Goal: Information Seeking & Learning: Learn about a topic

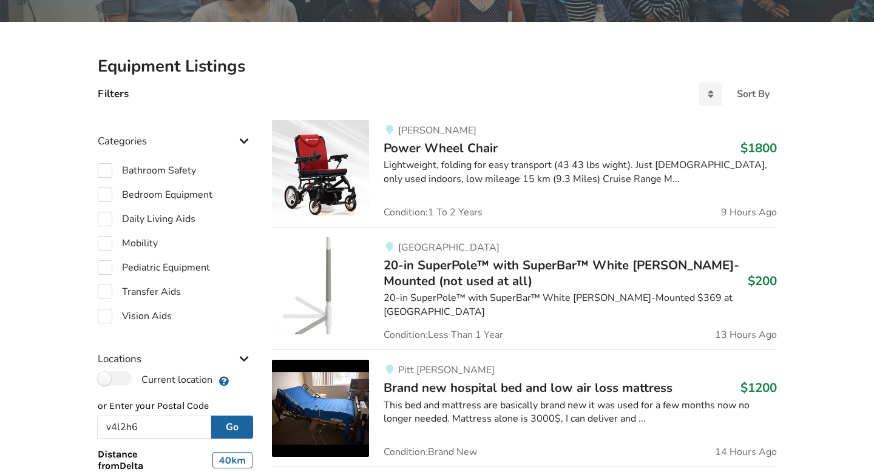
scroll to position [232, 0]
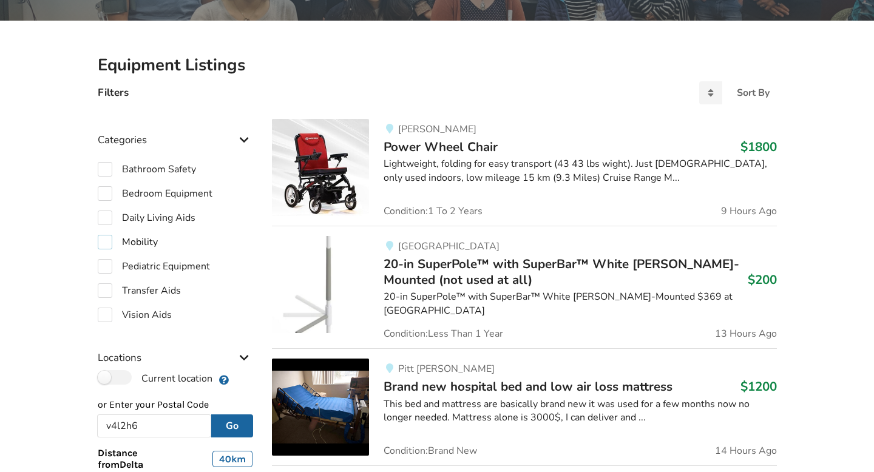
click at [105, 243] on label "Mobility" at bounding box center [128, 242] width 60 height 15
checkbox input "true"
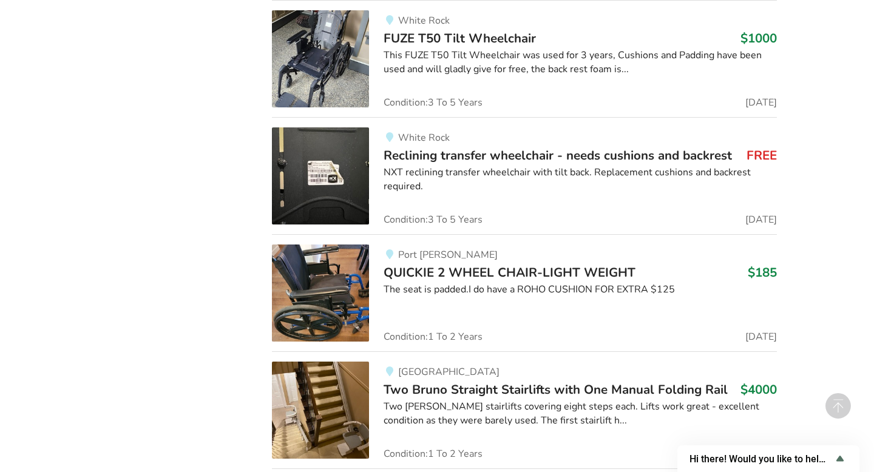
scroll to position [6614, 0]
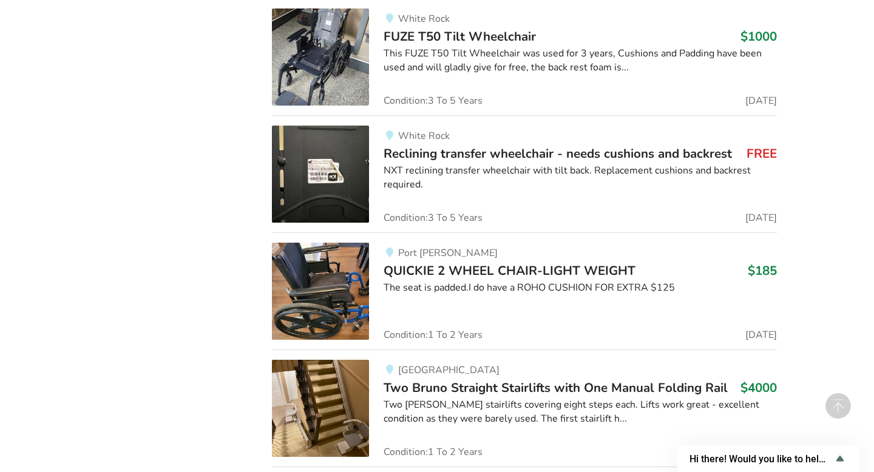
click at [335, 286] on img at bounding box center [320, 291] width 97 height 97
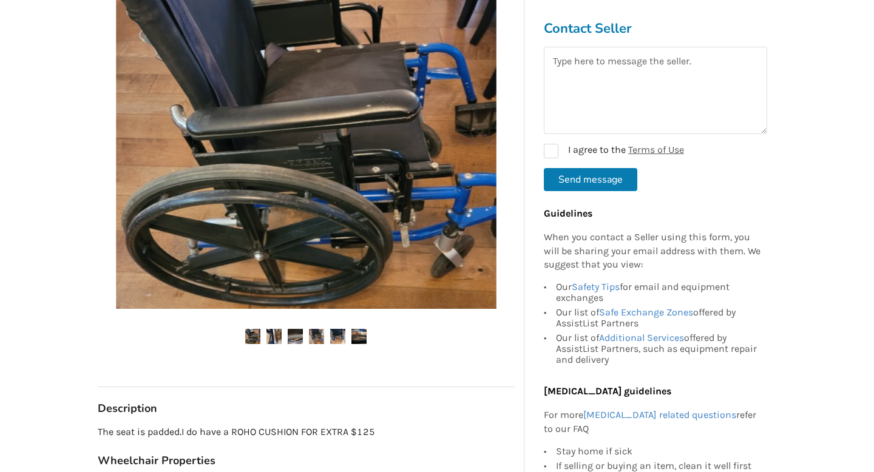
scroll to position [314, 0]
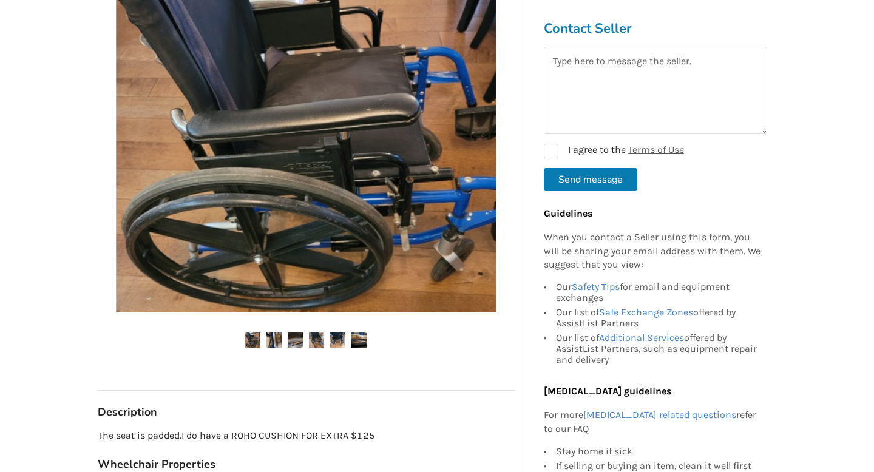
click at [277, 337] on img at bounding box center [273, 340] width 15 height 15
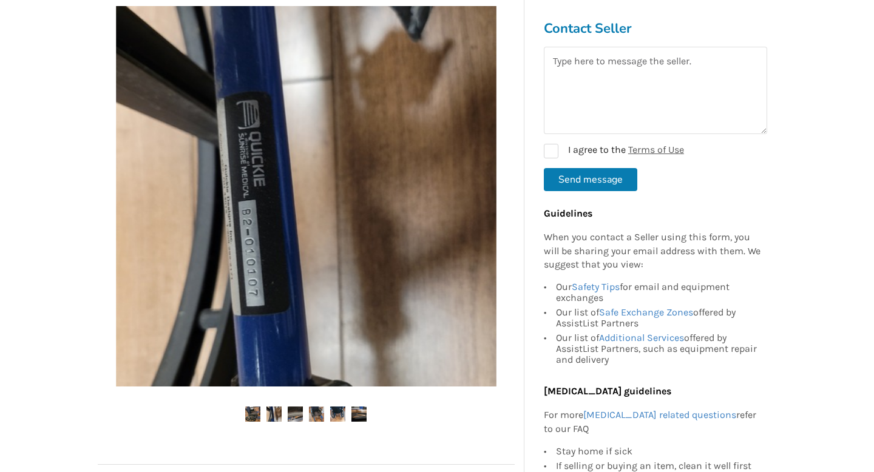
scroll to position [237, 0]
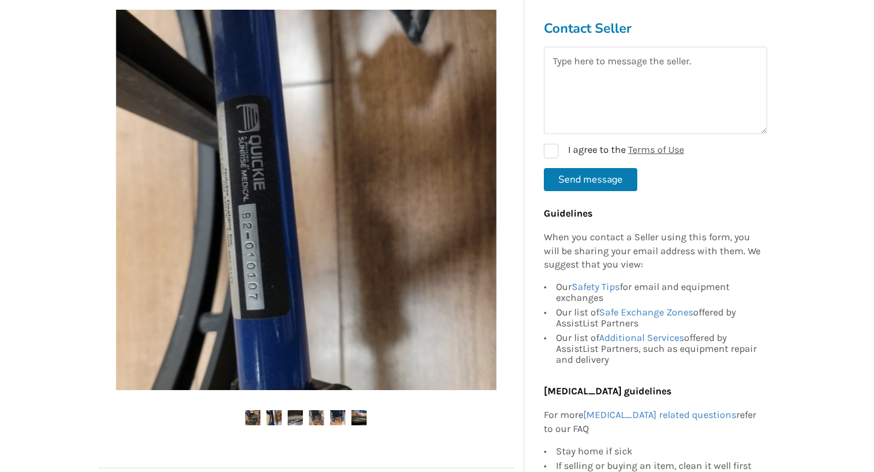
click at [300, 415] on img at bounding box center [295, 417] width 15 height 15
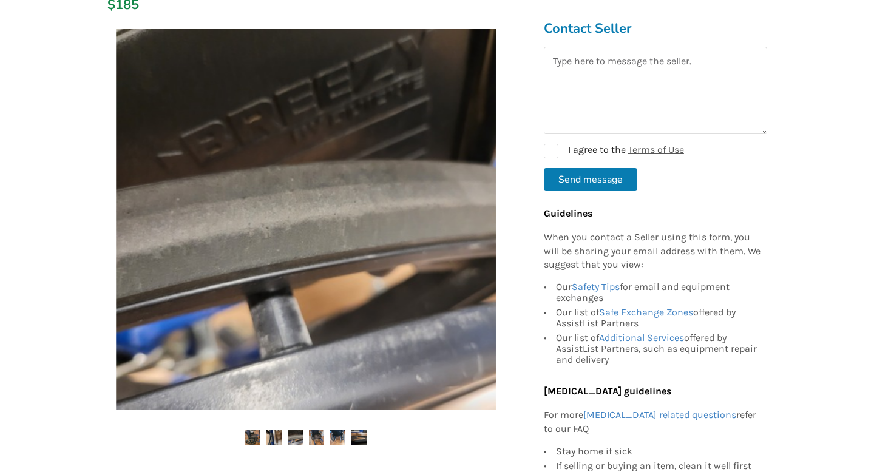
scroll to position [216, 0]
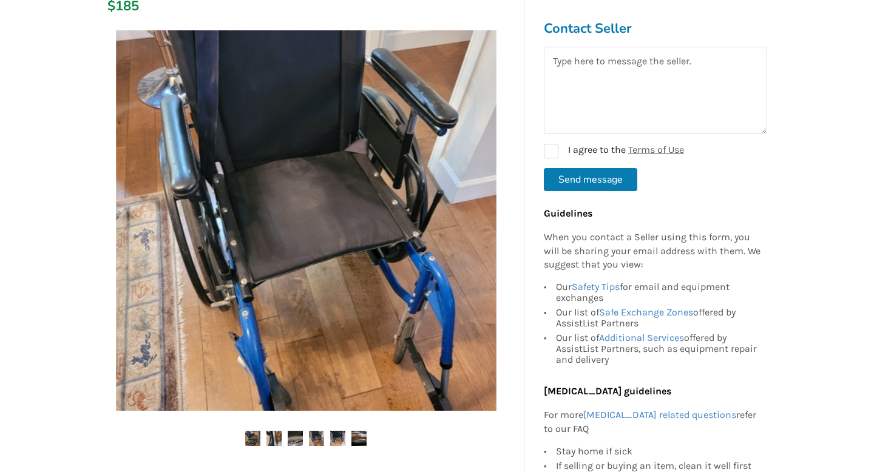
click at [319, 438] on img at bounding box center [316, 438] width 15 height 15
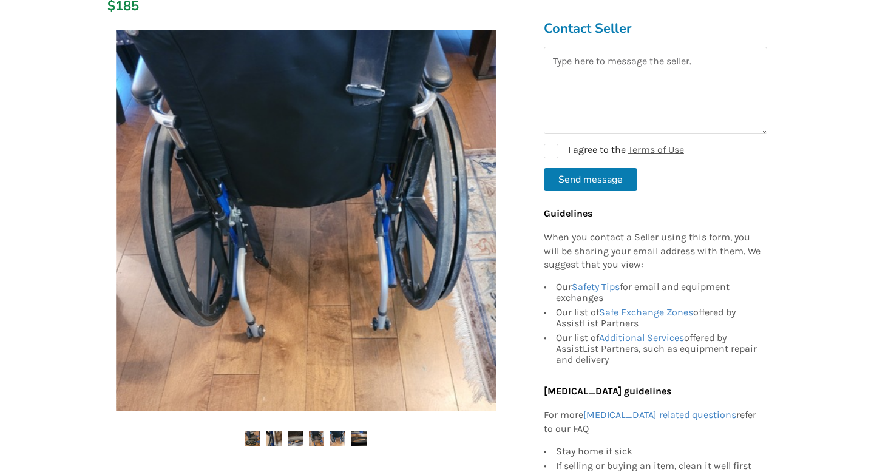
click at [340, 436] on img at bounding box center [337, 438] width 15 height 15
click at [340, 435] on img at bounding box center [337, 438] width 15 height 15
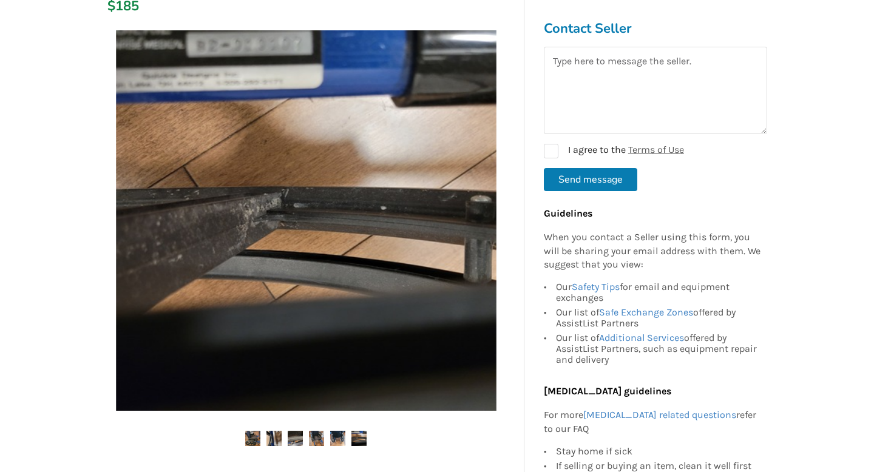
click at [361, 438] on img at bounding box center [358, 438] width 15 height 15
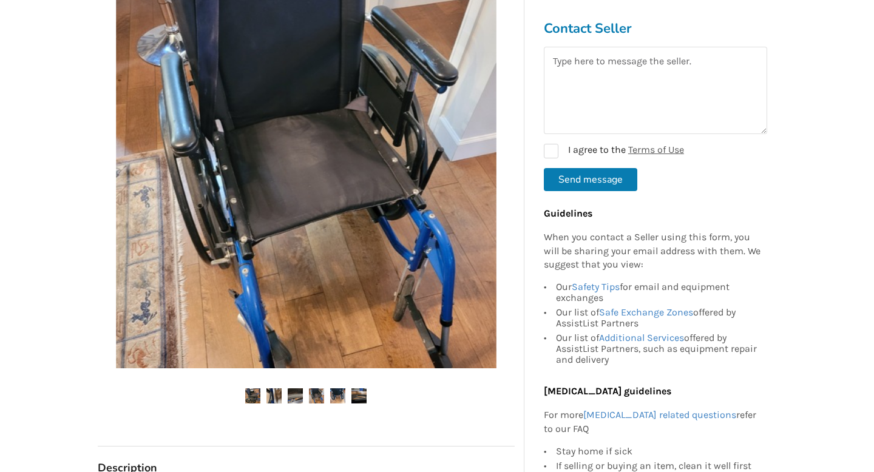
scroll to position [0, 0]
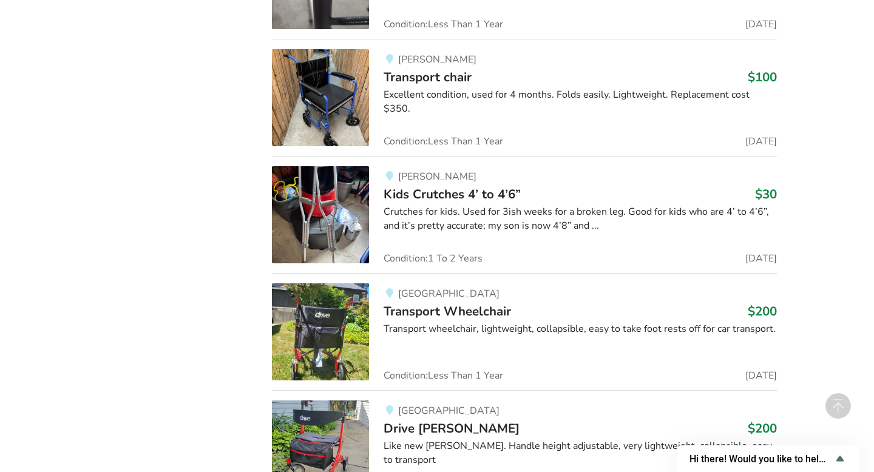
scroll to position [14371, 0]
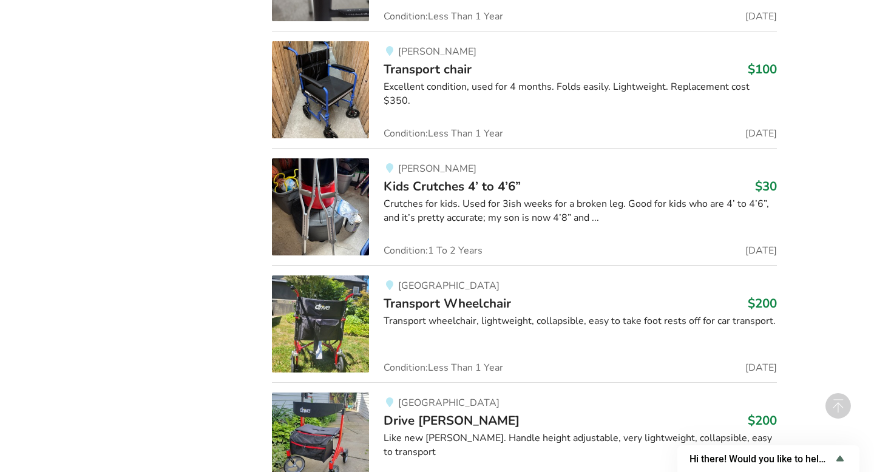
click at [321, 112] on img at bounding box center [320, 89] width 97 height 97
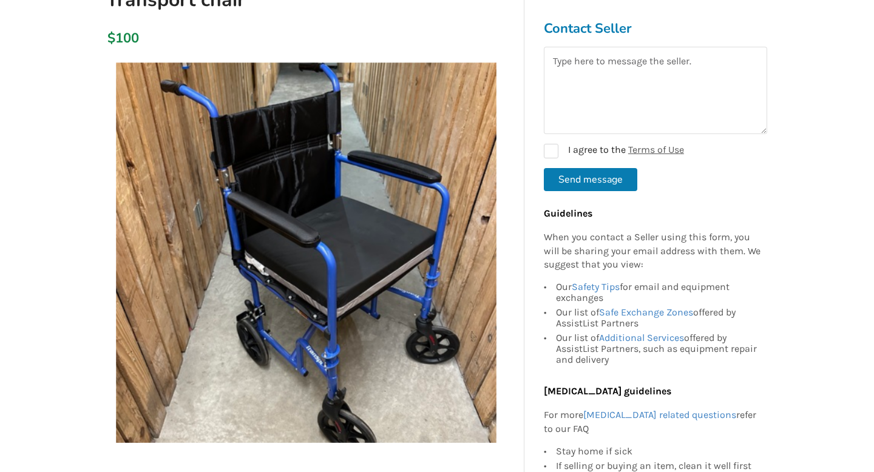
scroll to position [161, 0]
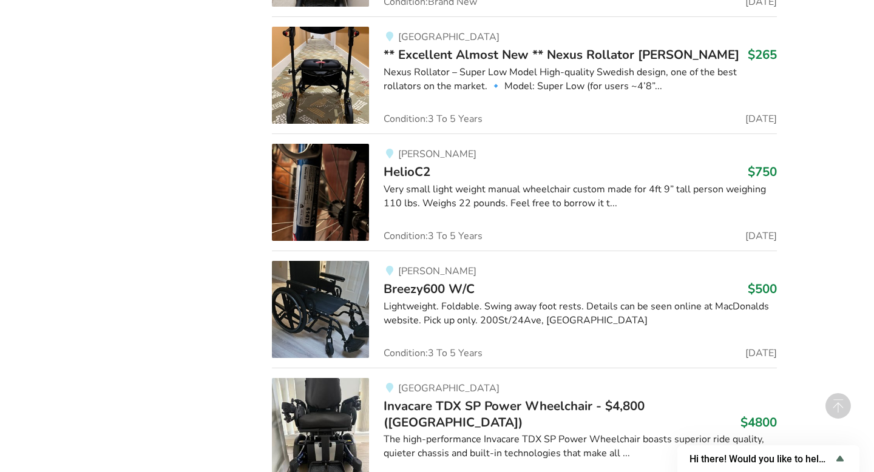
scroll to position [18501, 0]
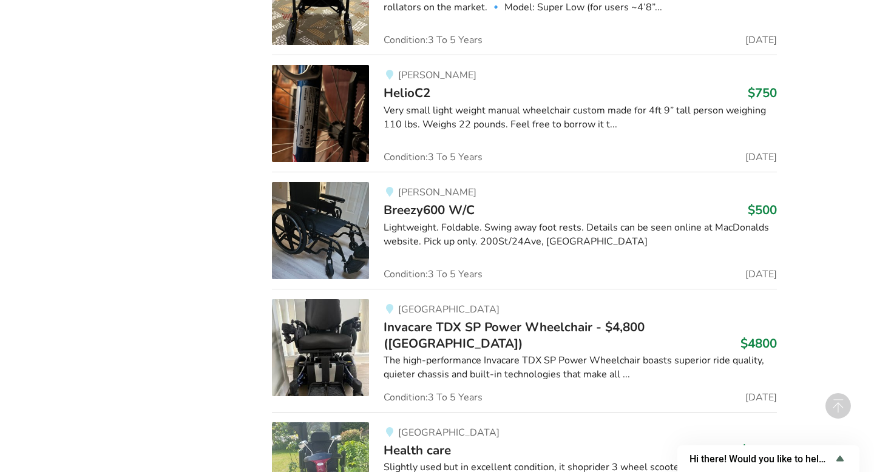
click at [321, 225] on img at bounding box center [320, 230] width 97 height 97
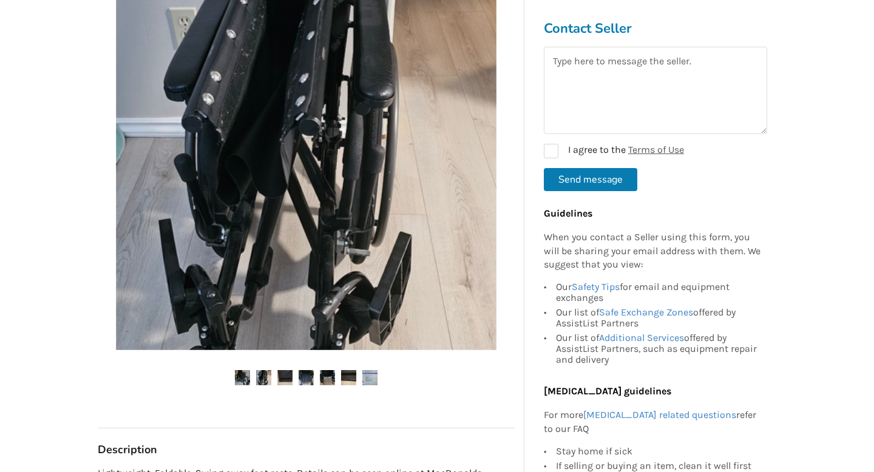
scroll to position [180, 0]
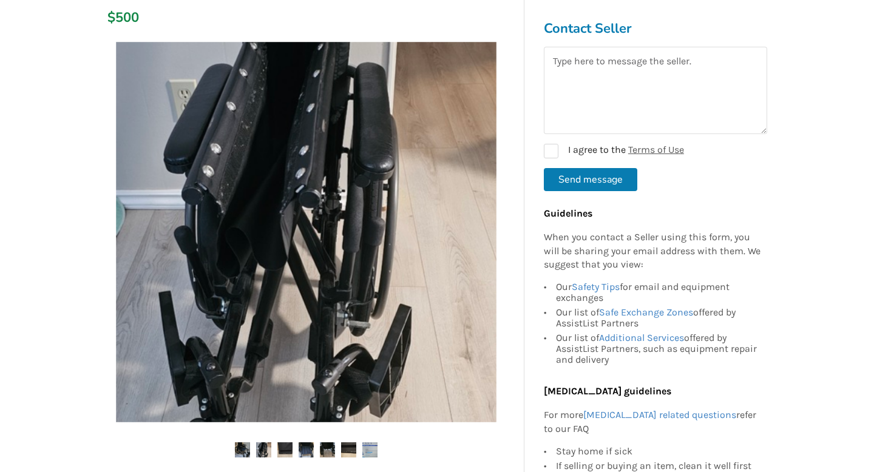
click at [242, 444] on img at bounding box center [242, 449] width 15 height 15
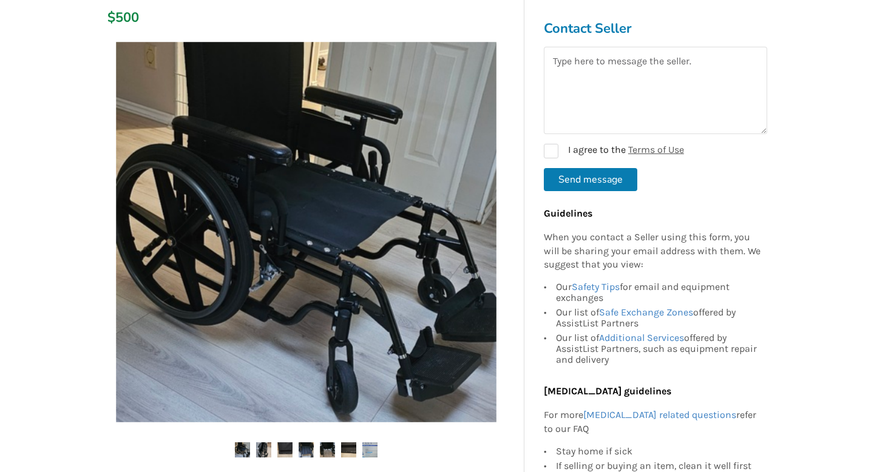
click at [264, 447] on img at bounding box center [263, 449] width 15 height 15
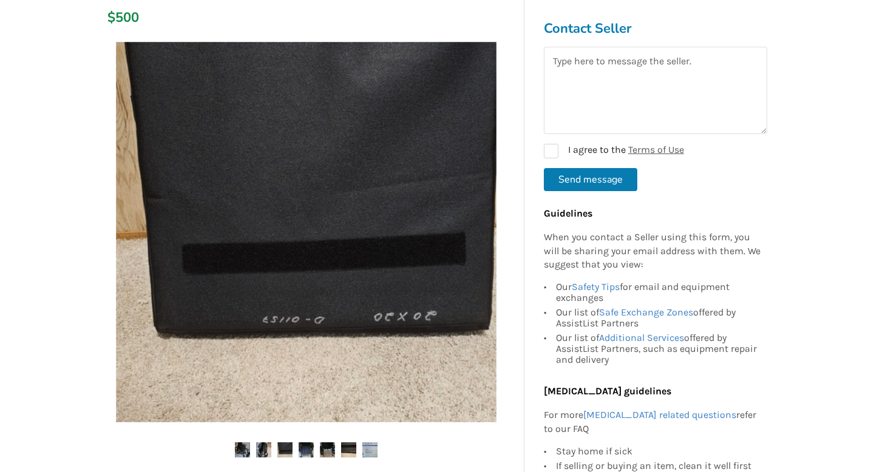
click at [284, 449] on img at bounding box center [284, 449] width 15 height 15
click at [306, 450] on img at bounding box center [306, 449] width 15 height 15
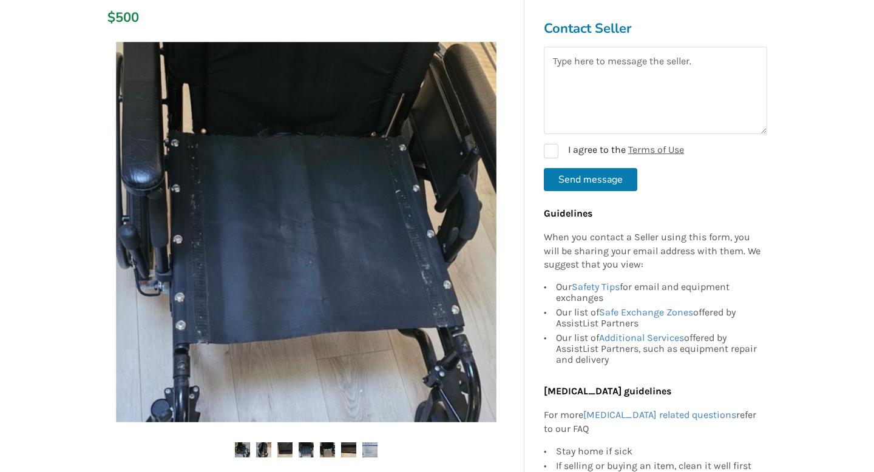
click at [330, 450] on img at bounding box center [327, 449] width 15 height 15
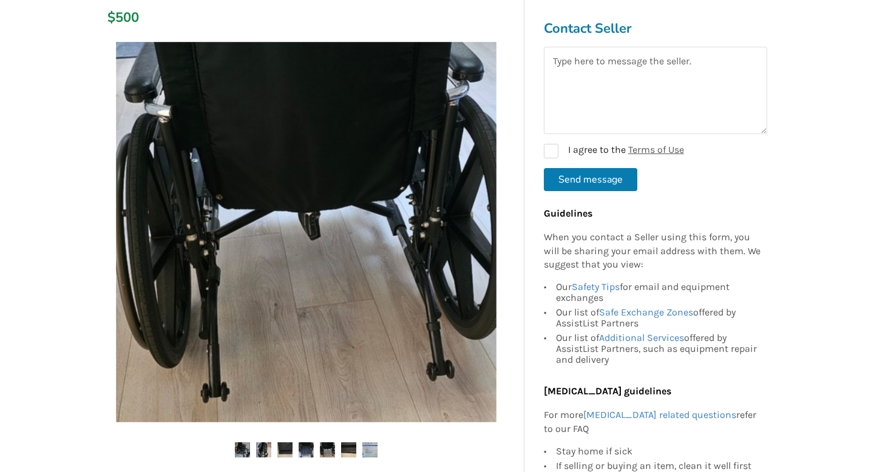
click at [347, 450] on img at bounding box center [348, 449] width 15 height 15
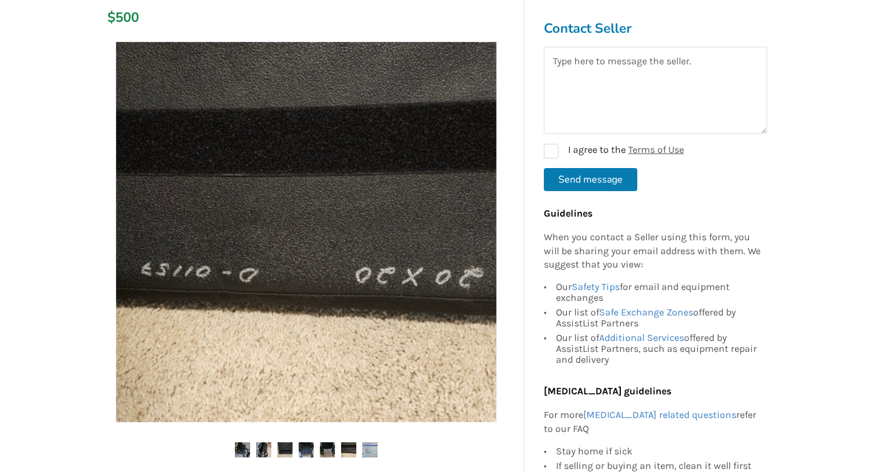
click at [368, 450] on img at bounding box center [369, 449] width 15 height 15
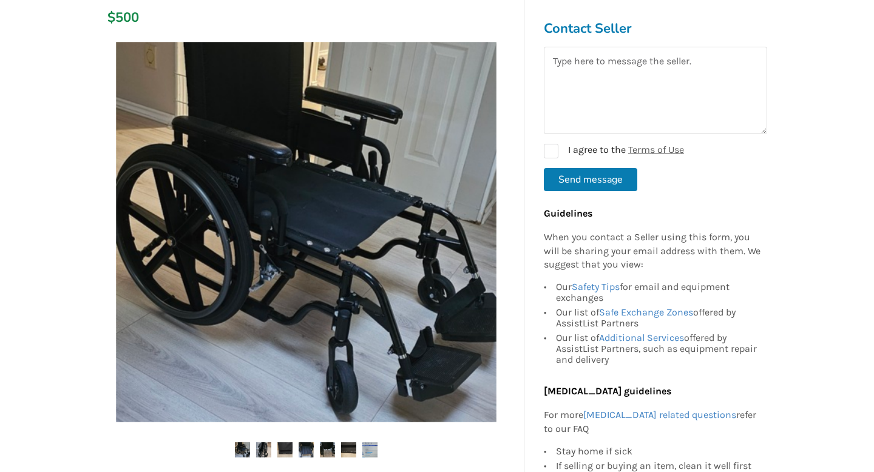
click at [368, 450] on img at bounding box center [369, 449] width 15 height 15
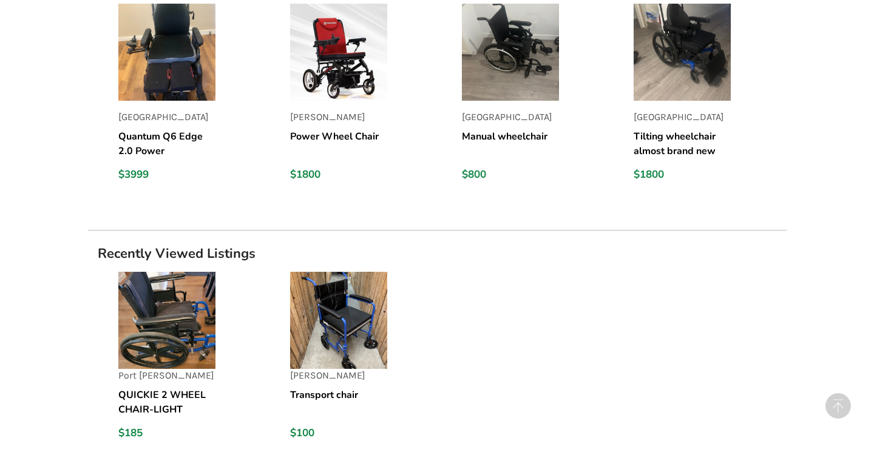
scroll to position [1337, 0]
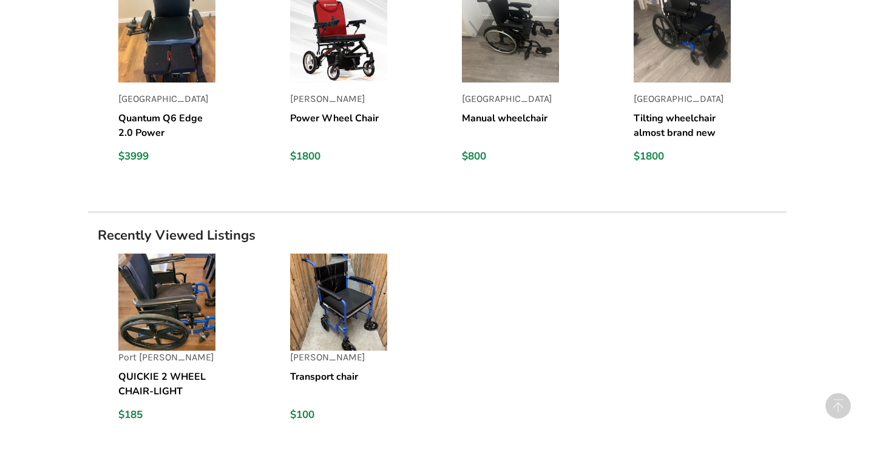
click at [157, 316] on img at bounding box center [166, 302] width 97 height 97
